Goal: Check status: Check status

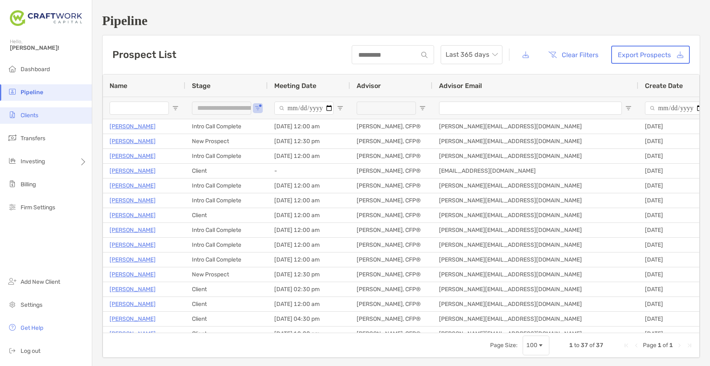
click at [26, 117] on span "Clients" at bounding box center [30, 115] width 18 height 7
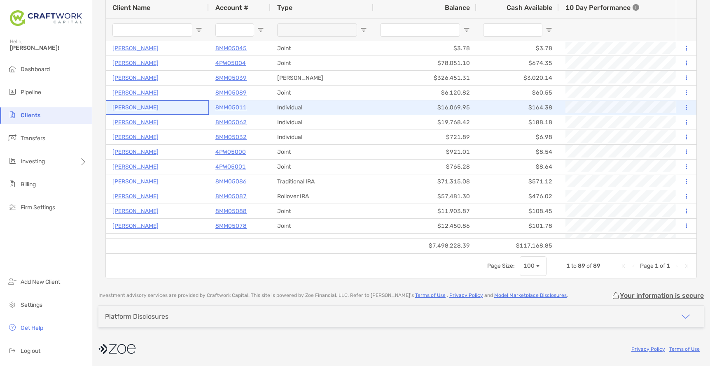
click at [130, 106] on p "[PERSON_NAME]" at bounding box center [135, 108] width 46 height 10
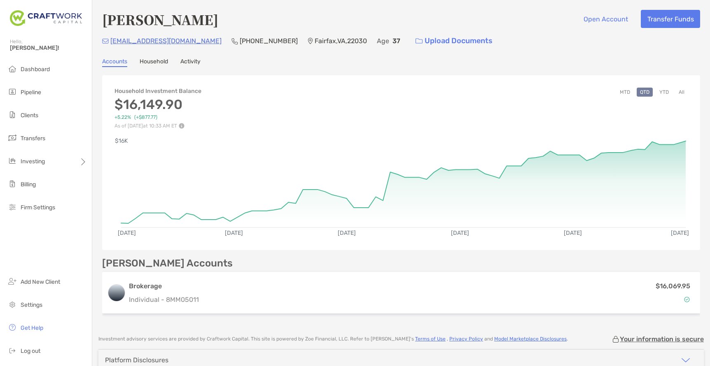
click at [667, 92] on button "YTD" at bounding box center [664, 92] width 16 height 9
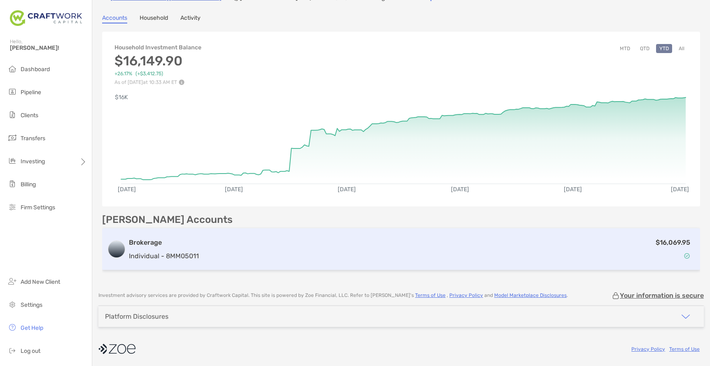
click at [251, 240] on div "$16,069.95" at bounding box center [448, 250] width 493 height 24
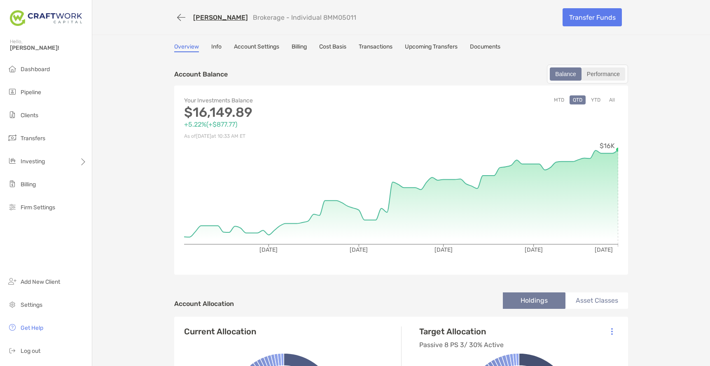
click at [609, 75] on div "Performance" at bounding box center [603, 74] width 42 height 12
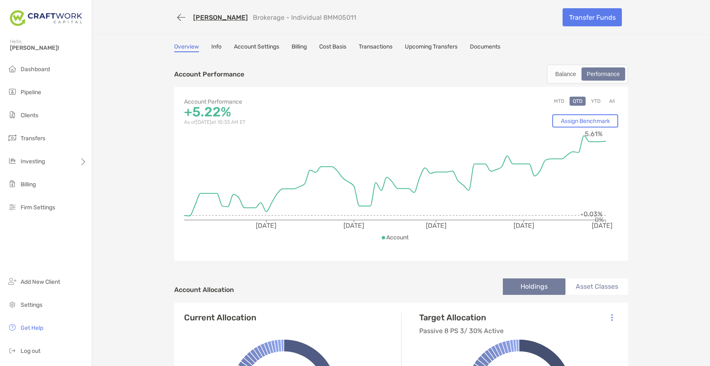
click at [592, 103] on button "YTD" at bounding box center [595, 101] width 16 height 9
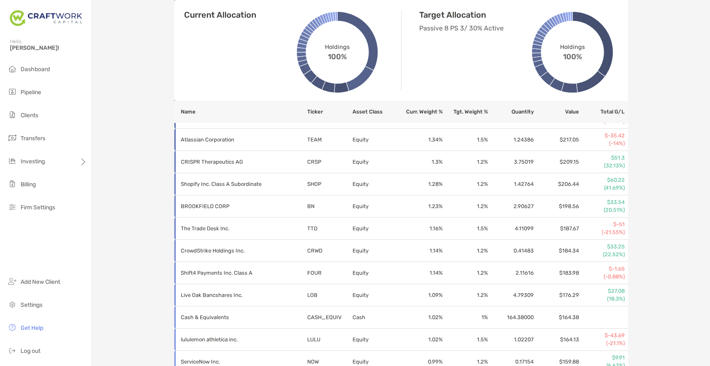
scroll to position [642, 0]
